Goal: Information Seeking & Learning: Learn about a topic

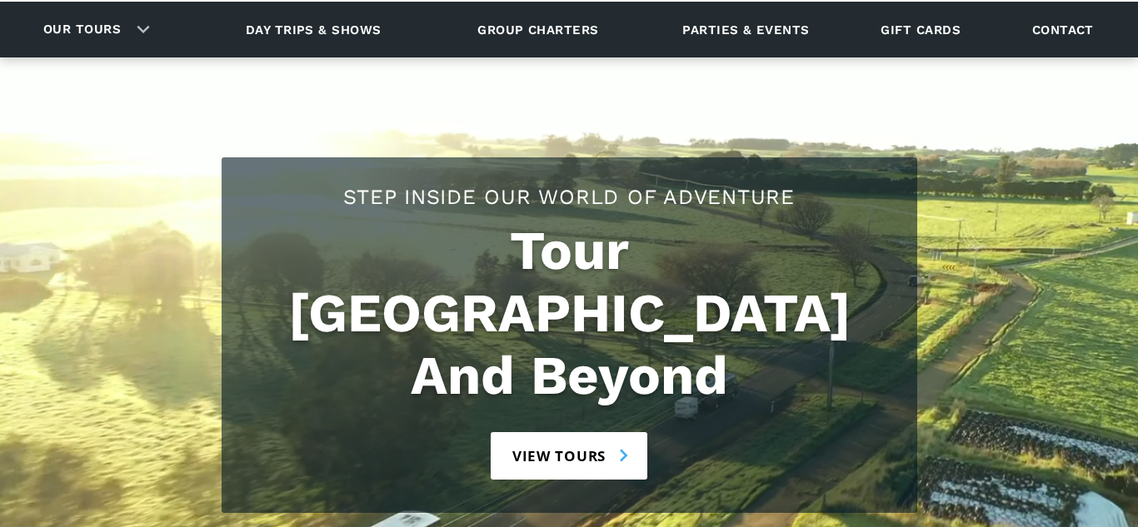
scroll to position [122, 0]
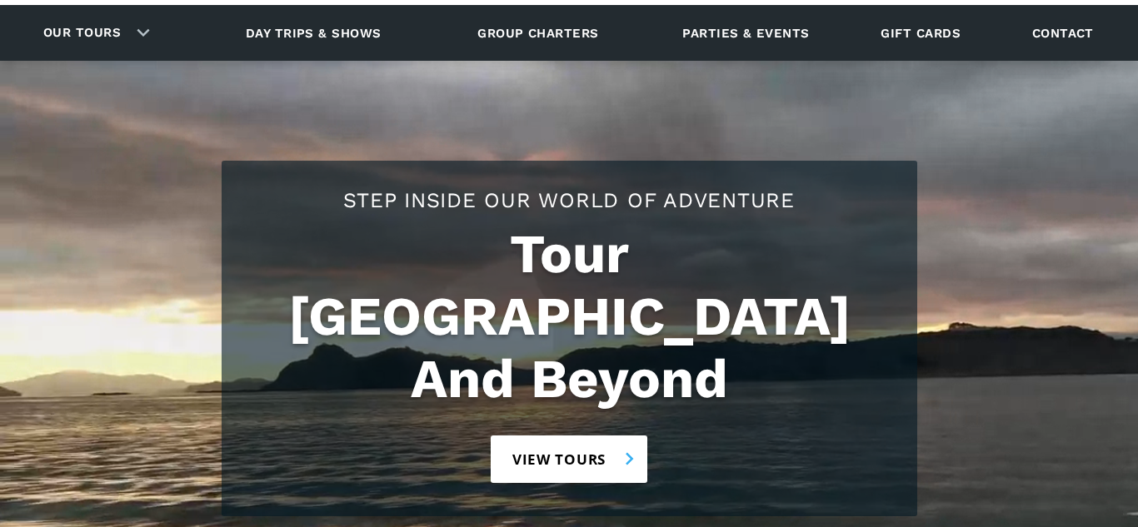
click at [601, 436] on link "View tours" at bounding box center [569, 459] width 157 height 47
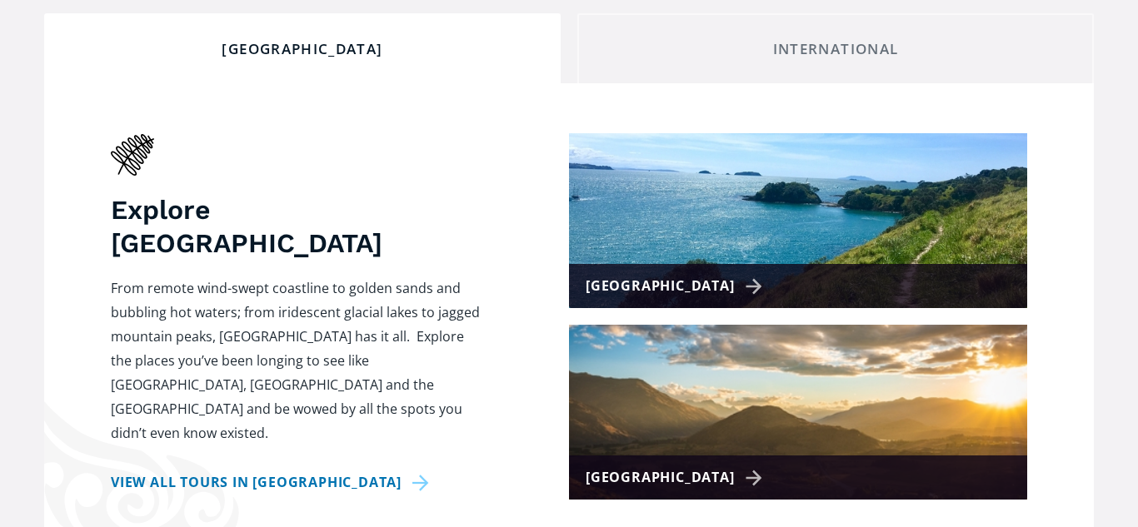
scroll to position [651, 0]
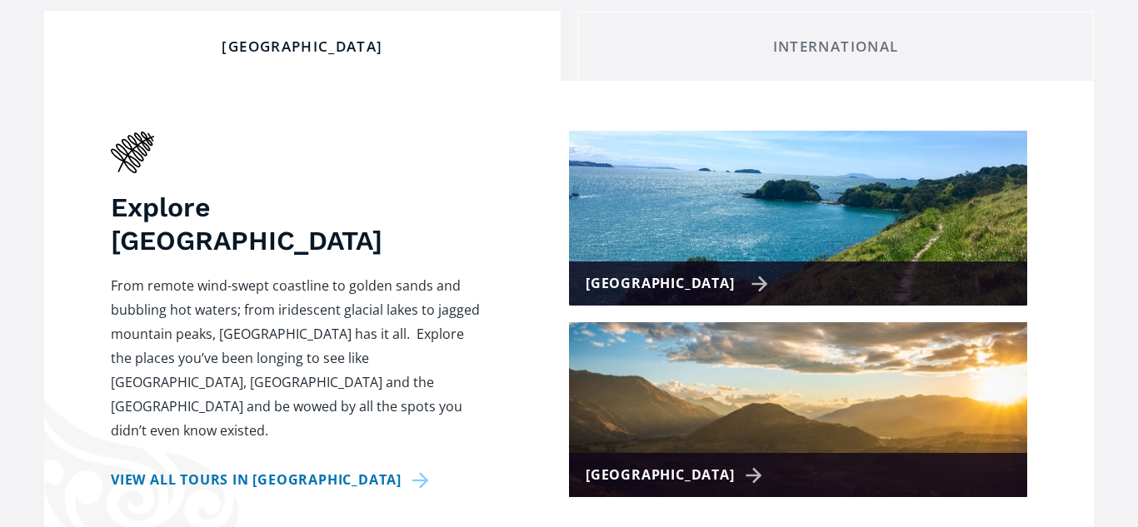
click at [658, 272] on div "[GEOGRAPHIC_DATA]" at bounding box center [677, 284] width 182 height 24
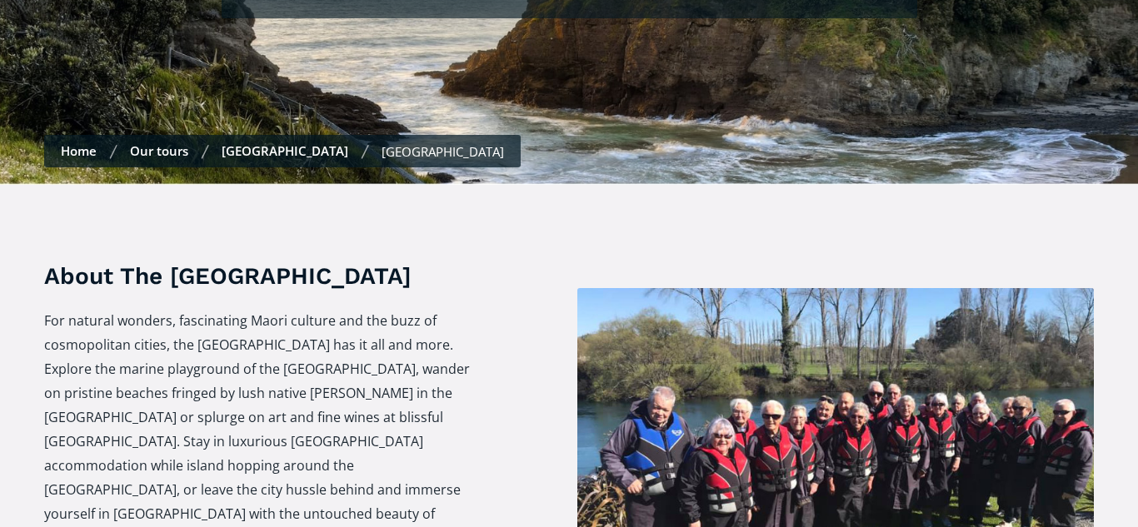
checkbox input "true"
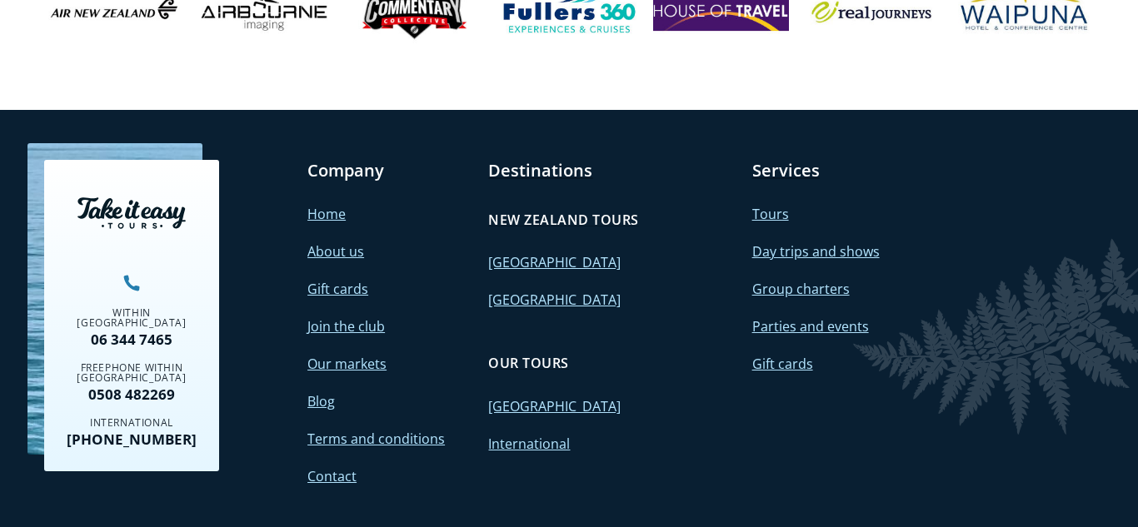
scroll to position [5026, 0]
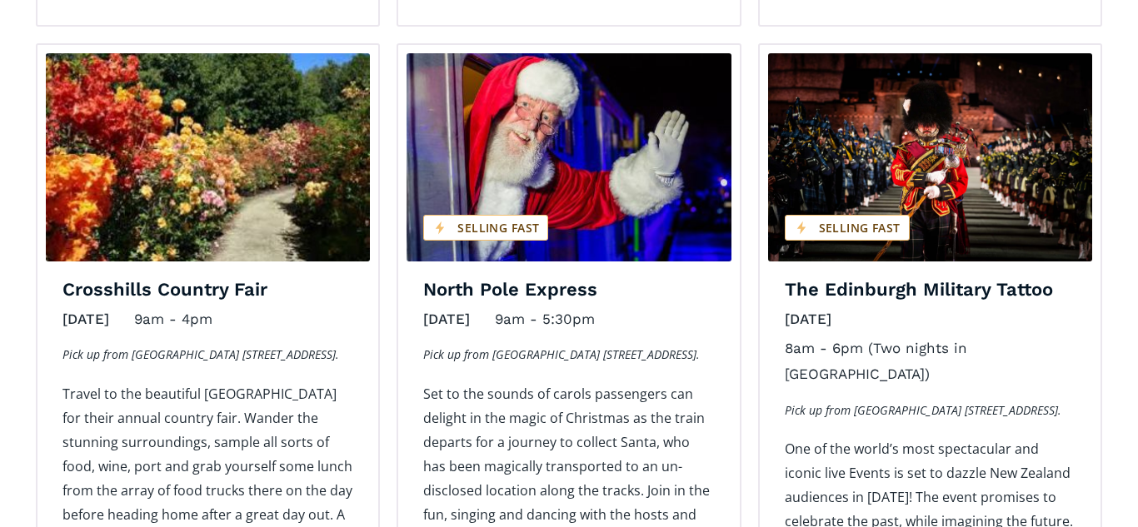
scroll to position [1943, 0]
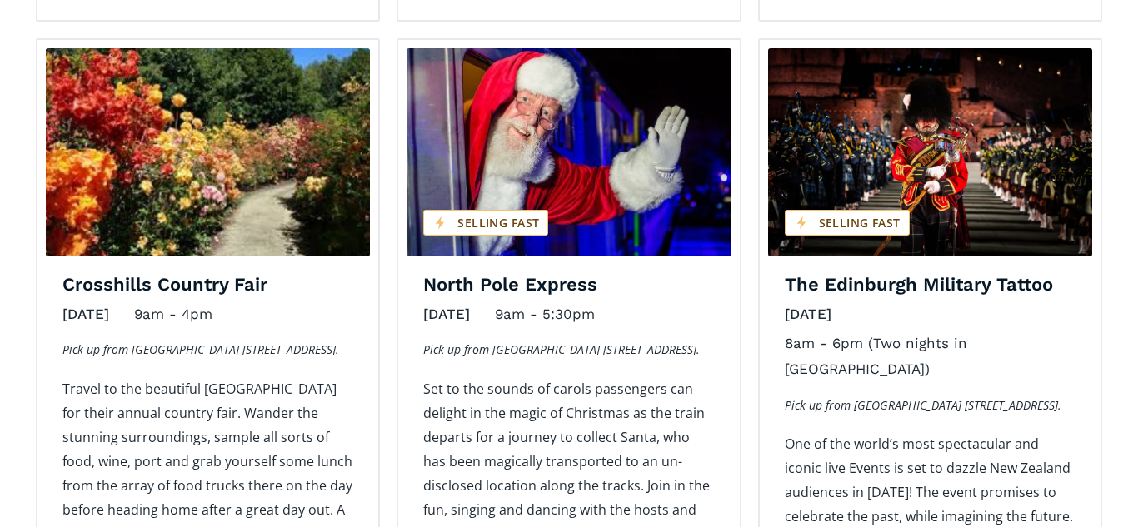
click at [182, 145] on img "Day trips and shows on sale" at bounding box center [208, 152] width 324 height 208
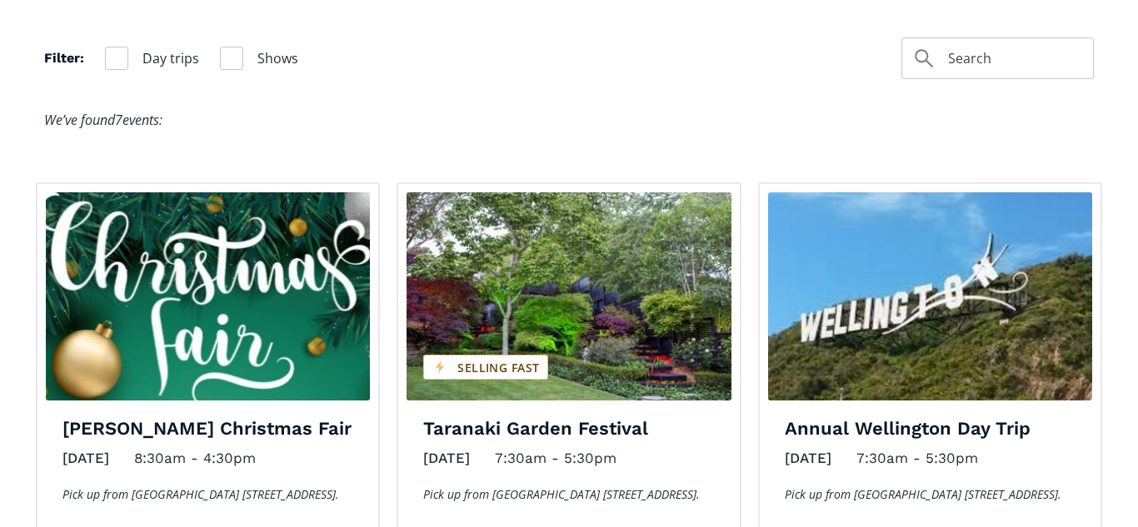
scroll to position [1106, 0]
